Goal: Find specific page/section: Find specific page/section

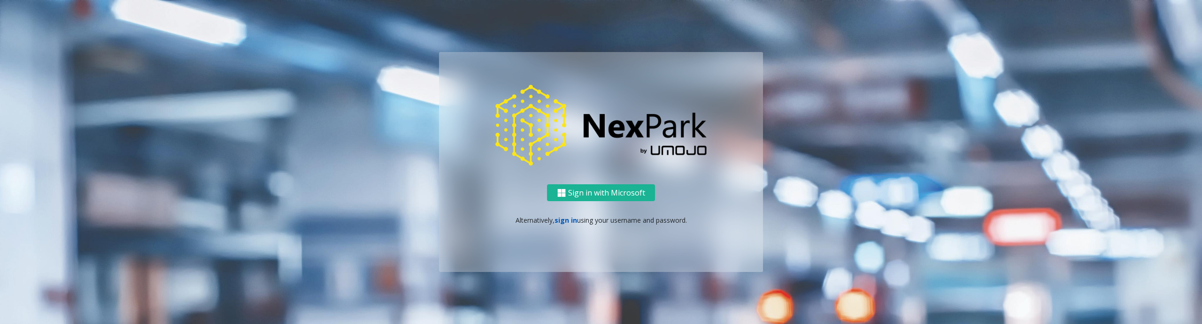
click at [558, 223] on link "sign in" at bounding box center [565, 220] width 23 height 9
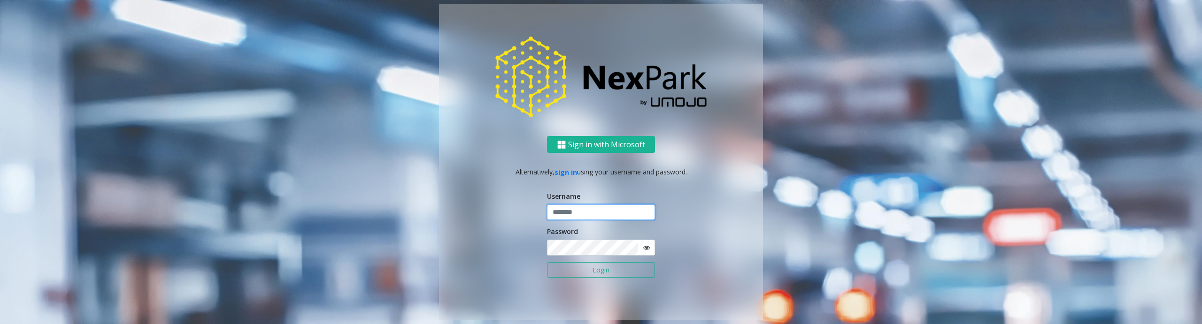
click at [578, 215] on input "text" at bounding box center [601, 213] width 108 height 16
type input "********"
click at [601, 269] on button "Login" at bounding box center [601, 270] width 108 height 16
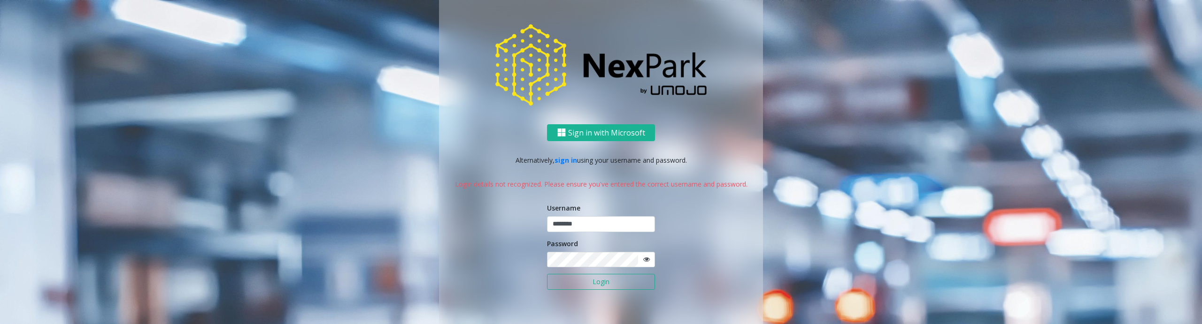
click at [604, 275] on button "Login" at bounding box center [601, 282] width 108 height 16
click at [608, 280] on button "Login" at bounding box center [601, 282] width 108 height 16
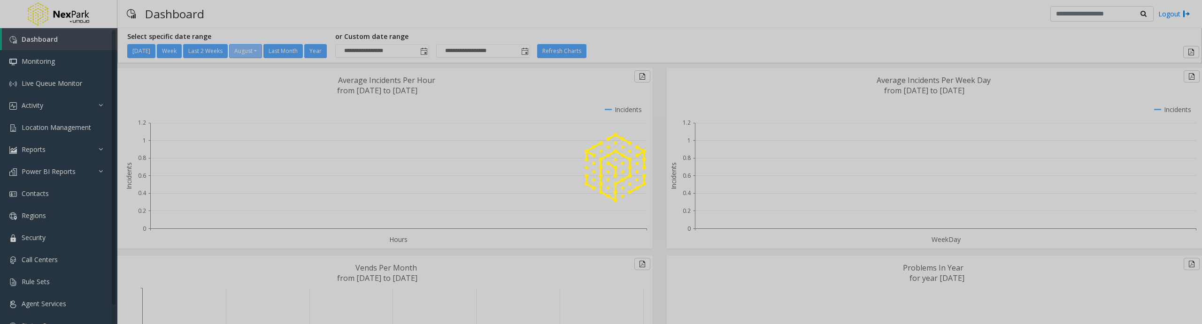
click at [56, 128] on div at bounding box center [601, 162] width 1202 height 324
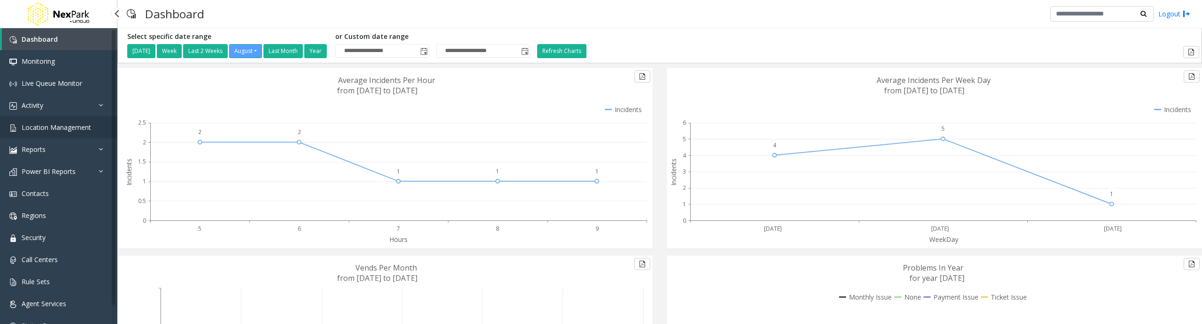
click at [56, 128] on span "Location Management" at bounding box center [56, 127] width 69 height 9
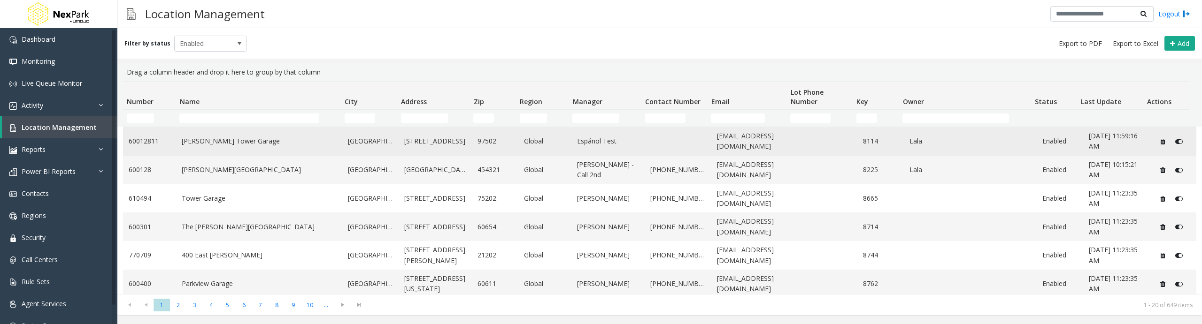
click at [234, 145] on link "[PERSON_NAME] Tower Garage" at bounding box center [259, 141] width 155 height 10
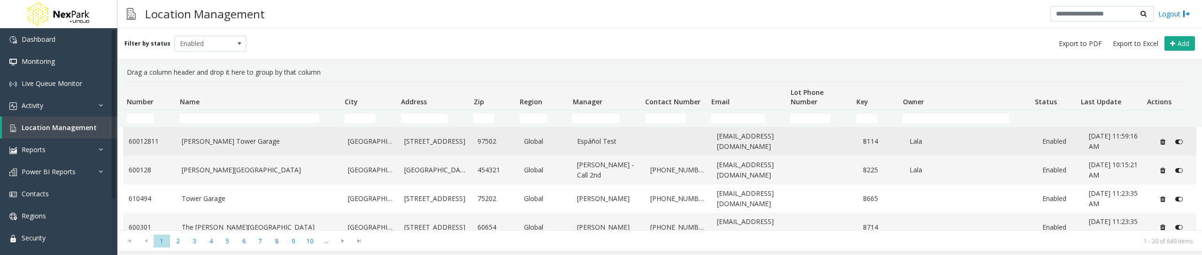
click at [241, 141] on link "[PERSON_NAME] Tower Garage" at bounding box center [259, 141] width 155 height 10
